Goal: Check status: Check status

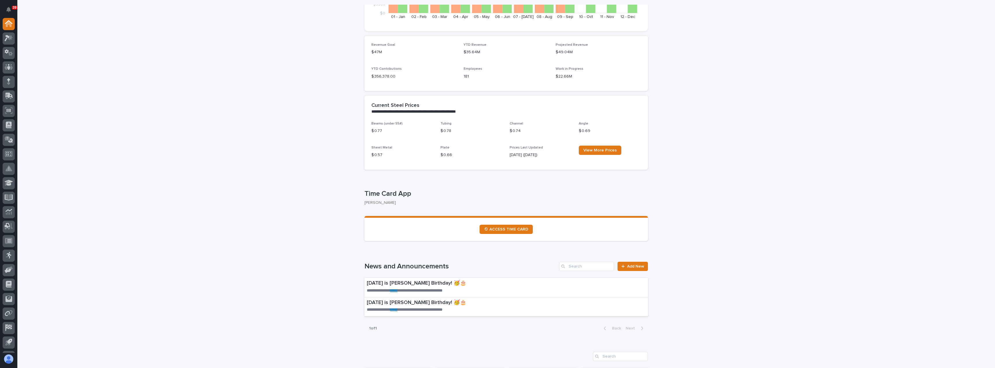
scroll to position [318, 0]
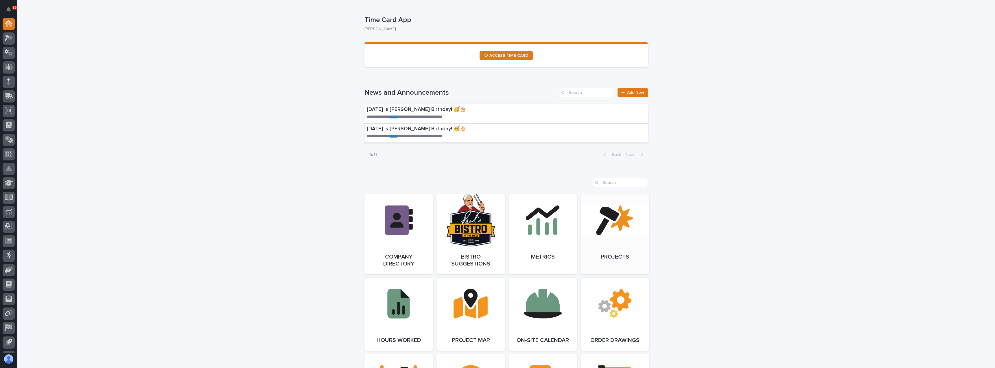
click at [617, 254] on link "Open Link" at bounding box center [614, 234] width 69 height 80
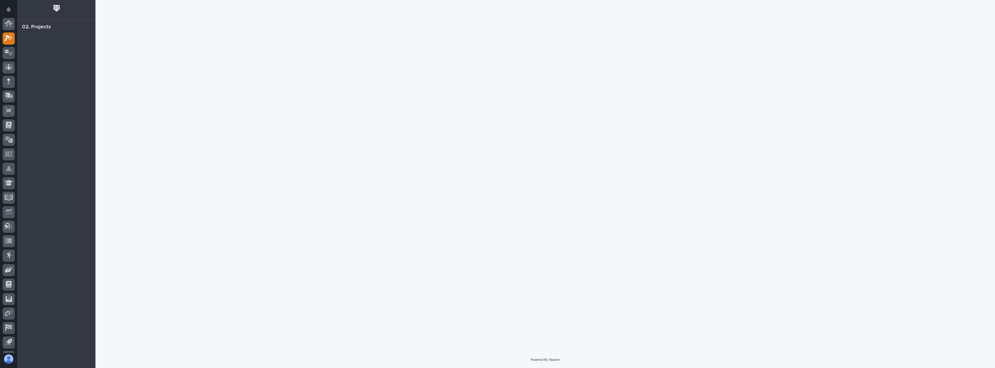
scroll to position [14, 0]
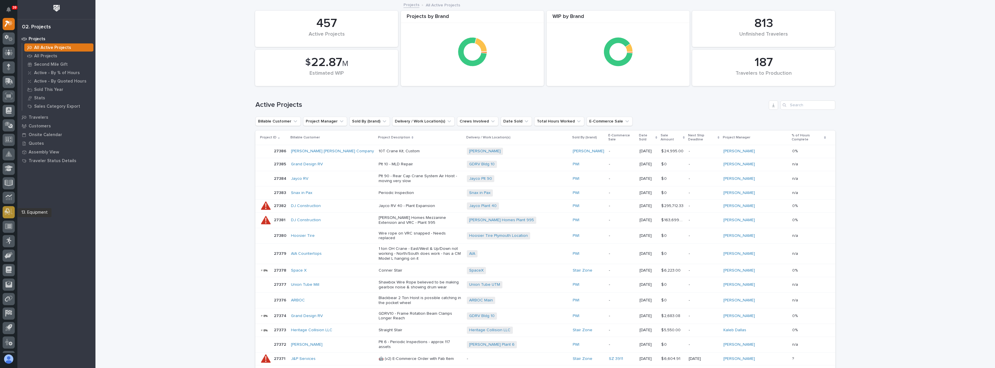
click at [7, 211] on icon at bounding box center [7, 210] width 5 height 5
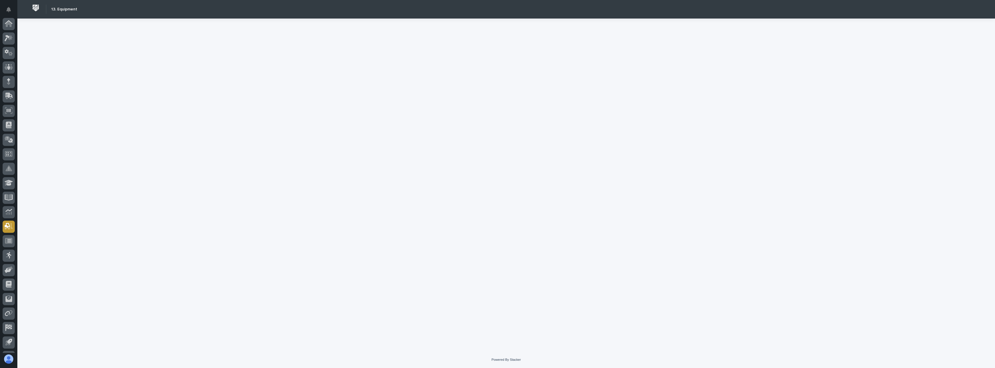
scroll to position [27, 0]
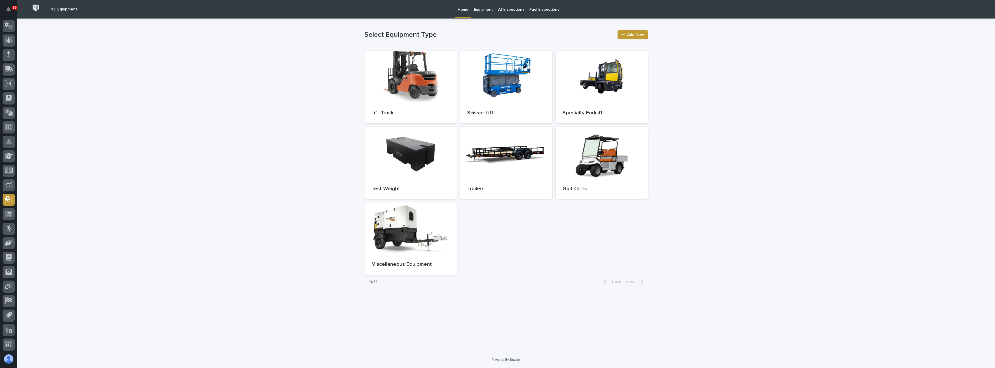
click at [38, 9] on img at bounding box center [35, 8] width 11 height 11
click at [36, 8] on img at bounding box center [35, 8] width 11 height 11
click at [36, 7] on img at bounding box center [35, 8] width 11 height 11
click at [36, 8] on img at bounding box center [35, 8] width 11 height 11
click at [9, 73] on div at bounding box center [9, 69] width 12 height 12
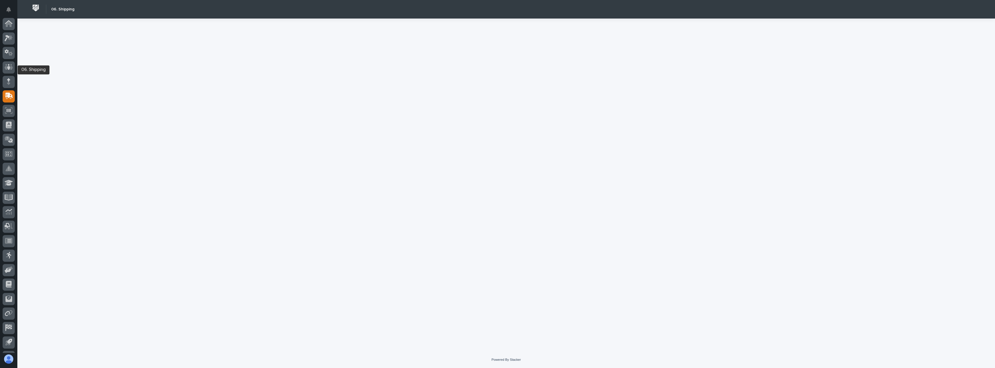
scroll to position [27, 0]
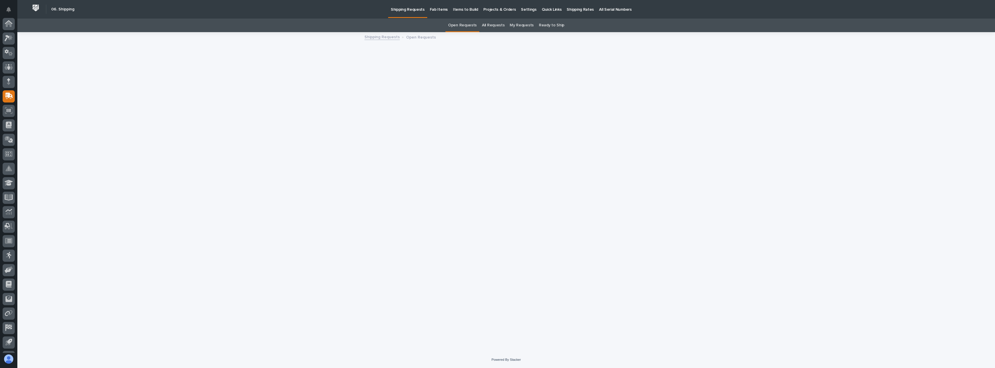
scroll to position [27, 0]
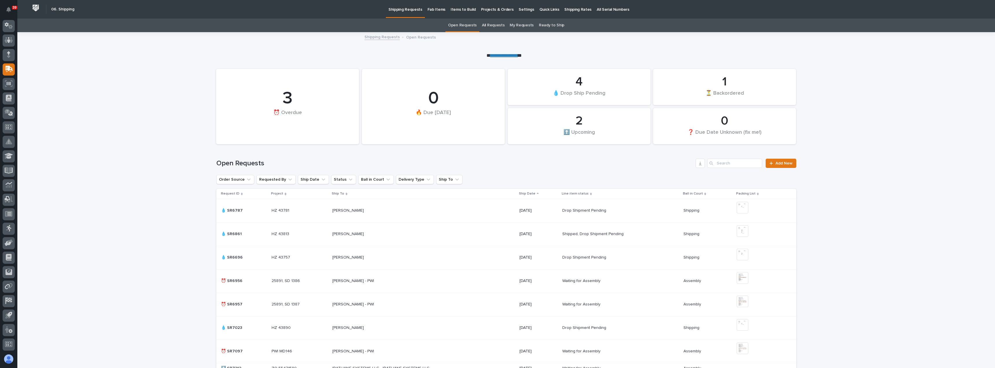
click at [504, 9] on p "Projects & Orders" at bounding box center [497, 6] width 33 height 12
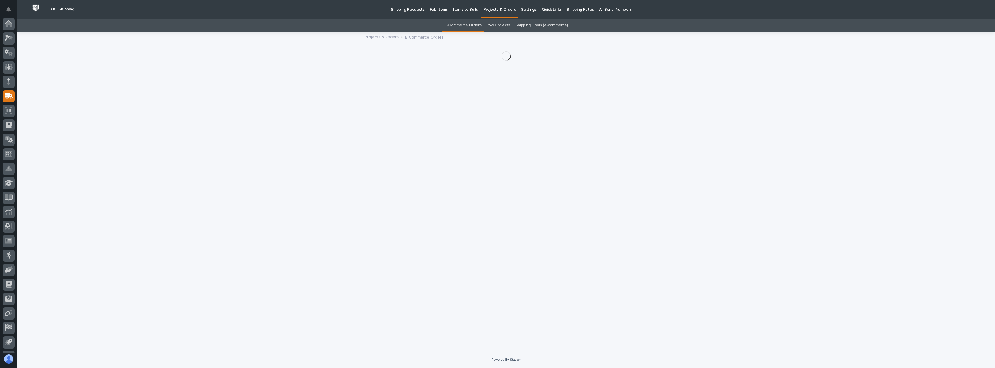
scroll to position [27, 0]
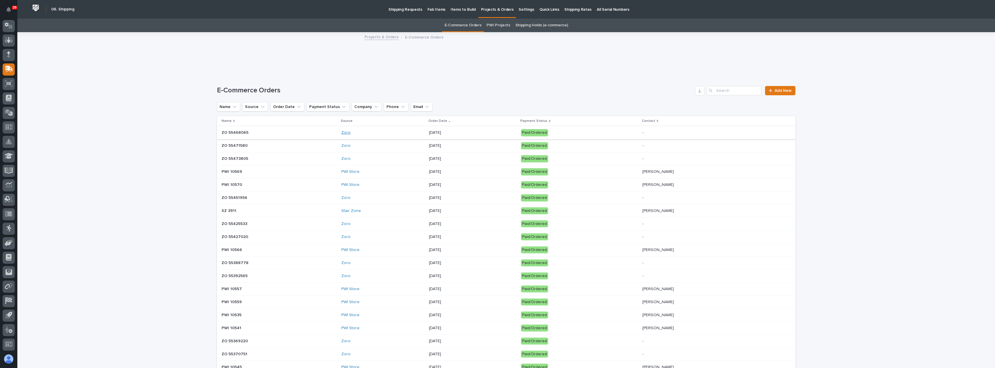
click at [341, 131] on link "Zoro" at bounding box center [345, 132] width 9 height 5
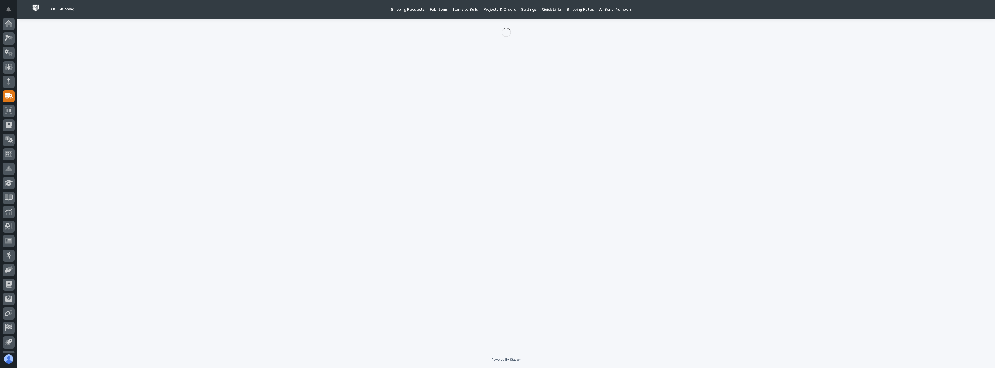
scroll to position [27, 0]
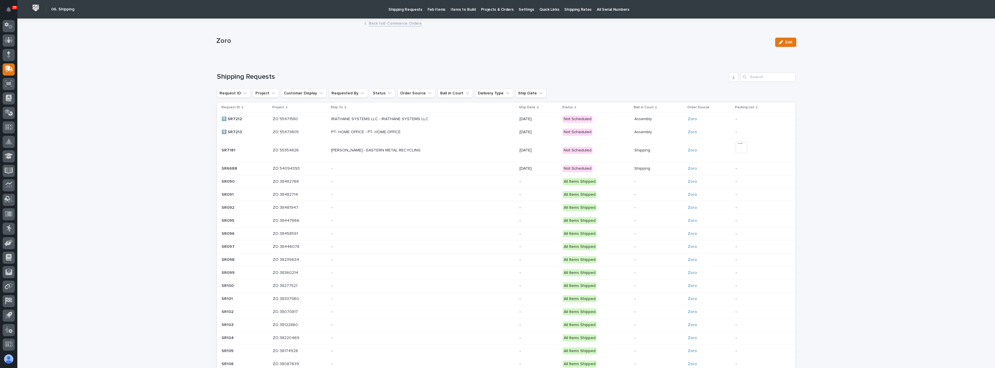
click at [714, 169] on div "Zoro" at bounding box center [709, 168] width 43 height 5
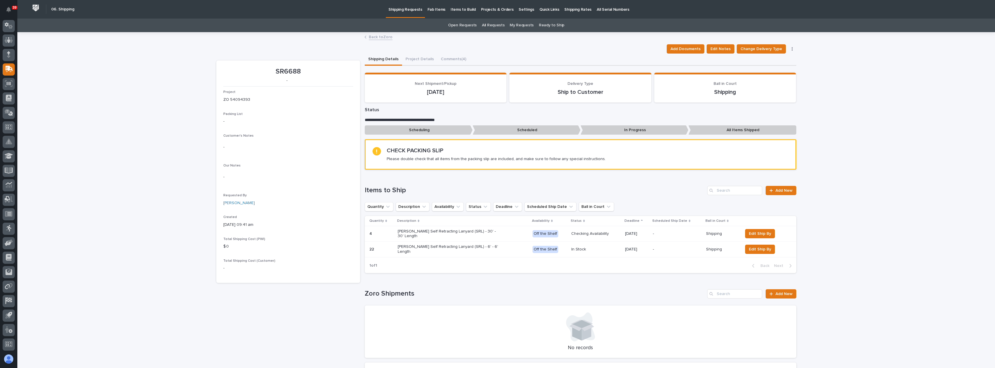
click at [418, 61] on button "Project Details" at bounding box center [419, 60] width 35 height 12
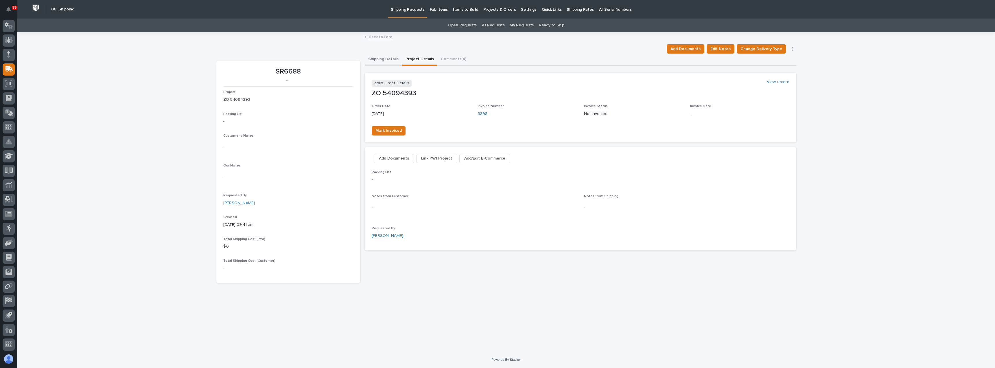
click at [385, 58] on button "Shipping Details" at bounding box center [383, 60] width 37 height 12
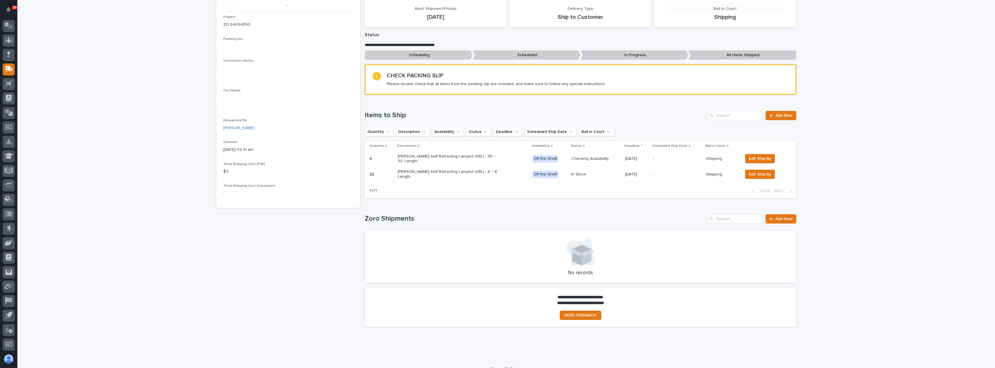
scroll to position [79, 0]
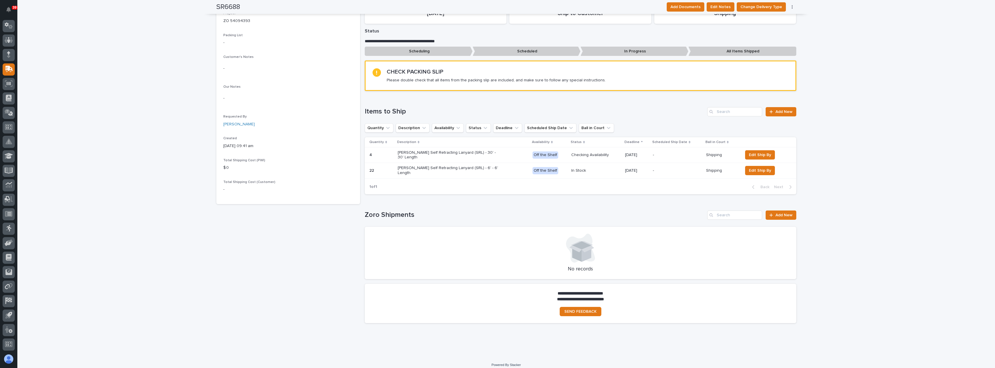
click at [491, 169] on div "Starke Self Retracting Lanyard (SRL) - 6' - 6' Length" at bounding box center [463, 170] width 130 height 14
